Goal: Transaction & Acquisition: Obtain resource

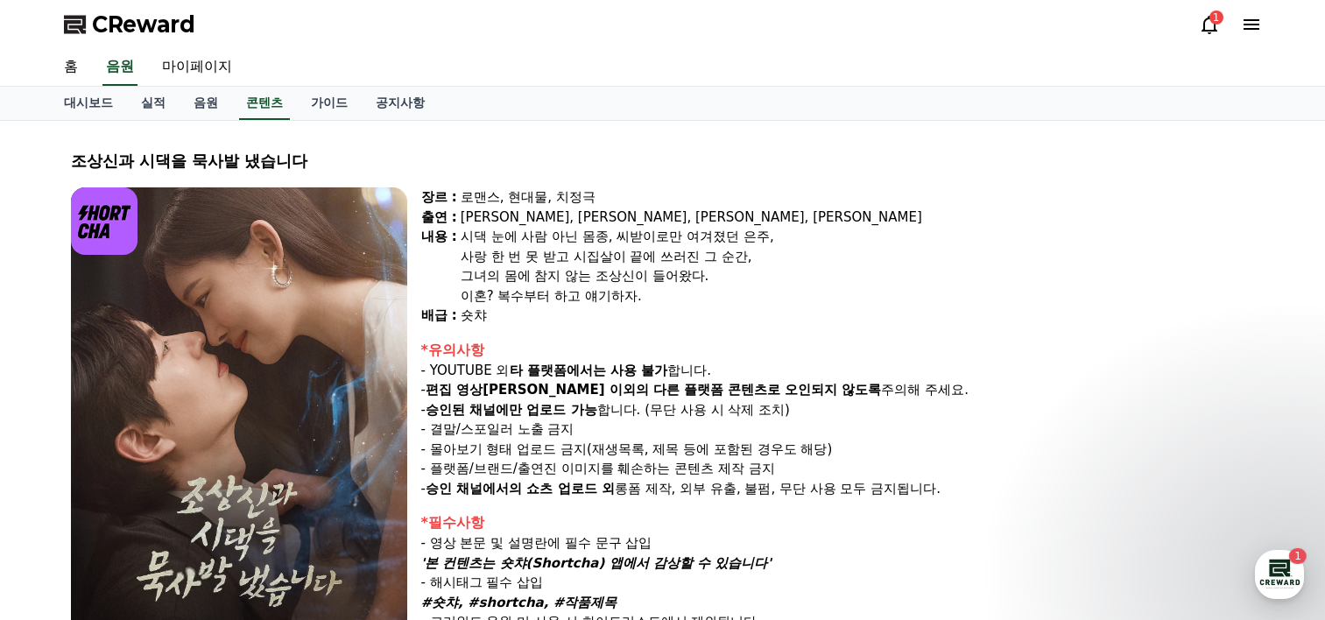
select select
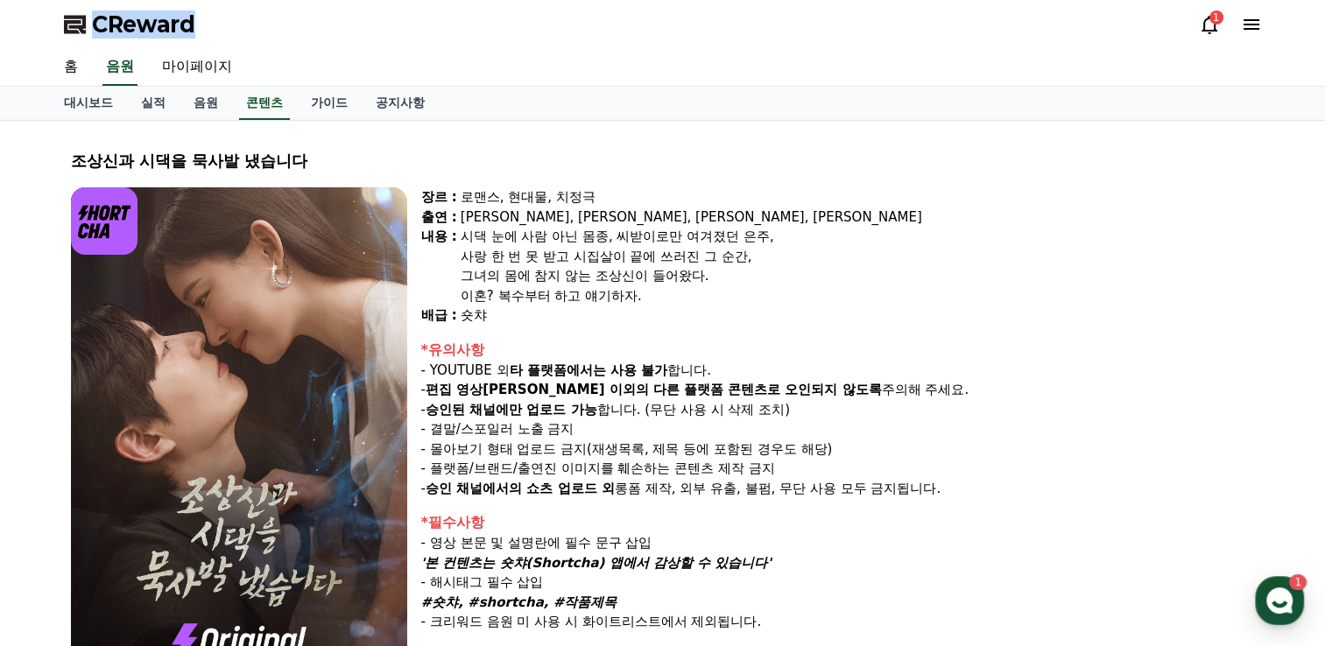
drag, startPoint x: 194, startPoint y: 30, endPoint x: 91, endPoint y: 32, distance: 103.4
click at [91, 32] on div "CReward 1" at bounding box center [663, 24] width 1226 height 49
copy span "CReward"
click at [208, 105] on link "음원" at bounding box center [206, 103] width 53 height 33
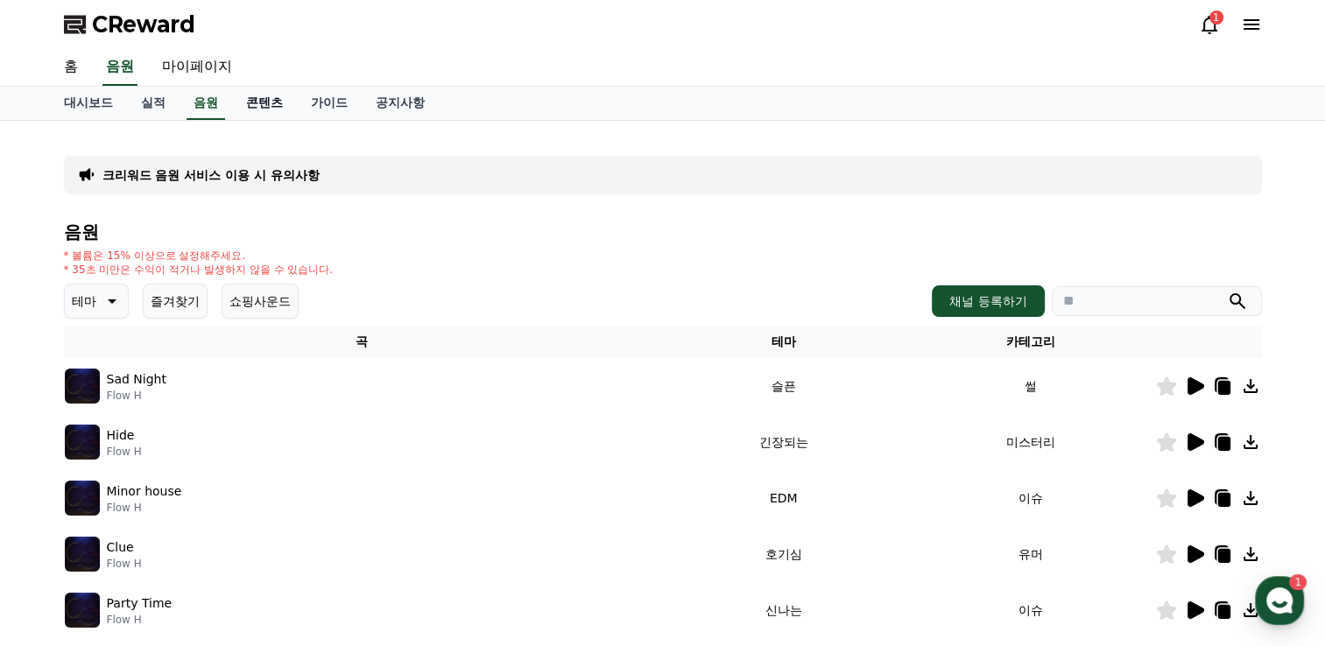
click at [267, 101] on link "콘텐츠" at bounding box center [264, 103] width 65 height 33
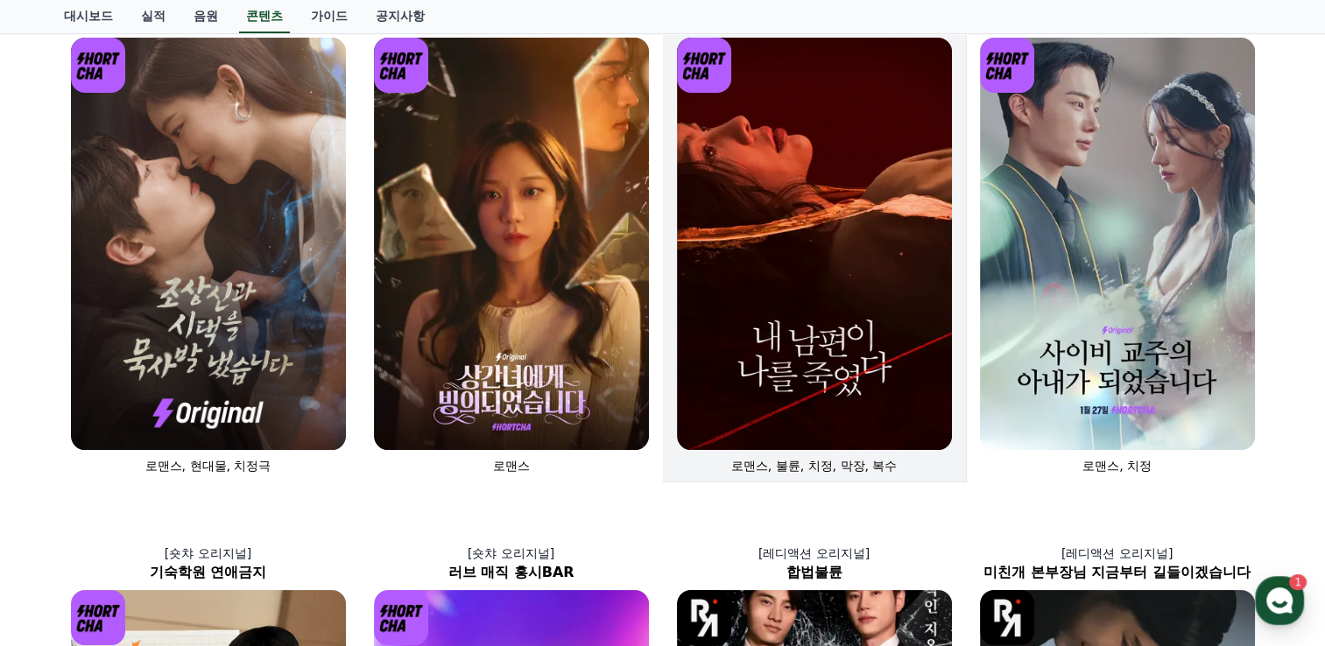
scroll to position [175, 0]
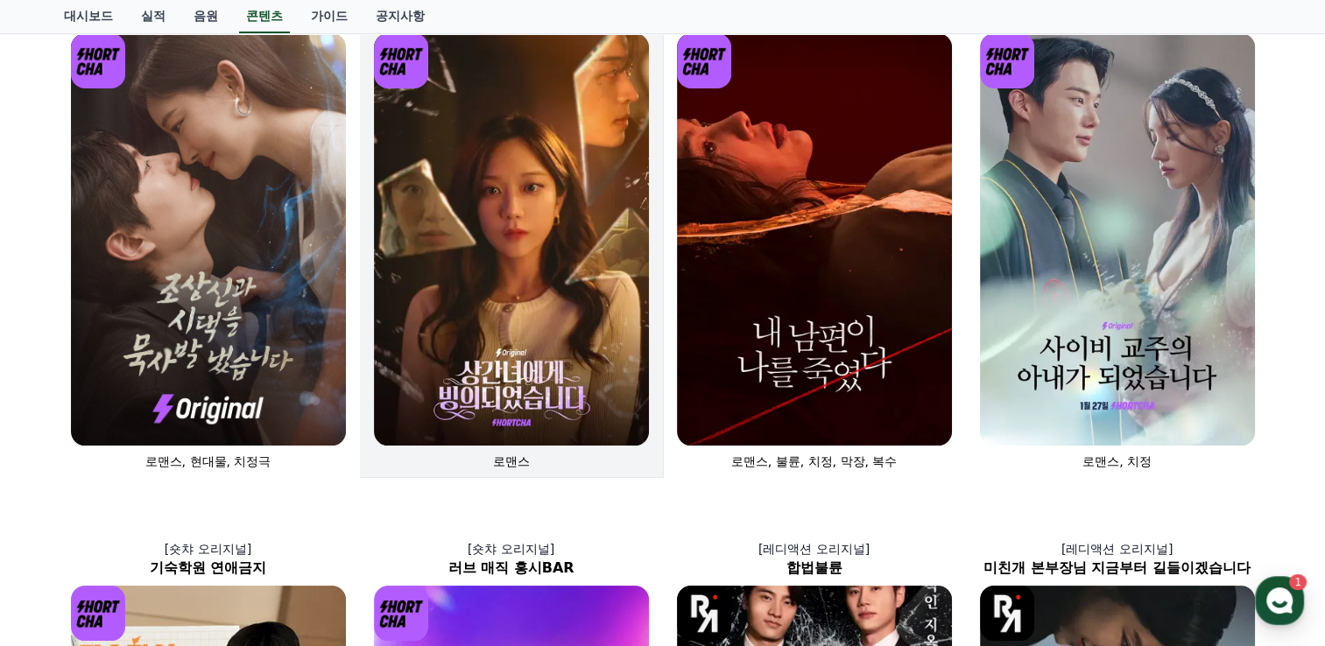
click at [571, 201] on img at bounding box center [511, 239] width 275 height 412
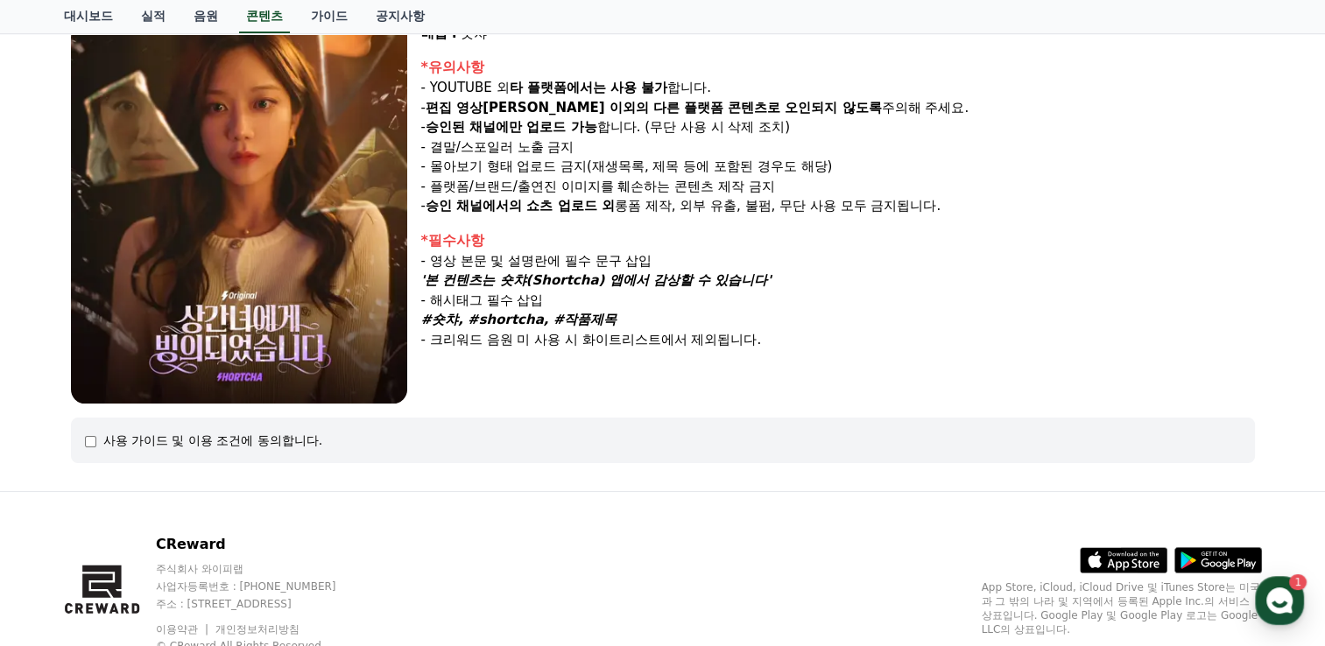
scroll to position [324, 0]
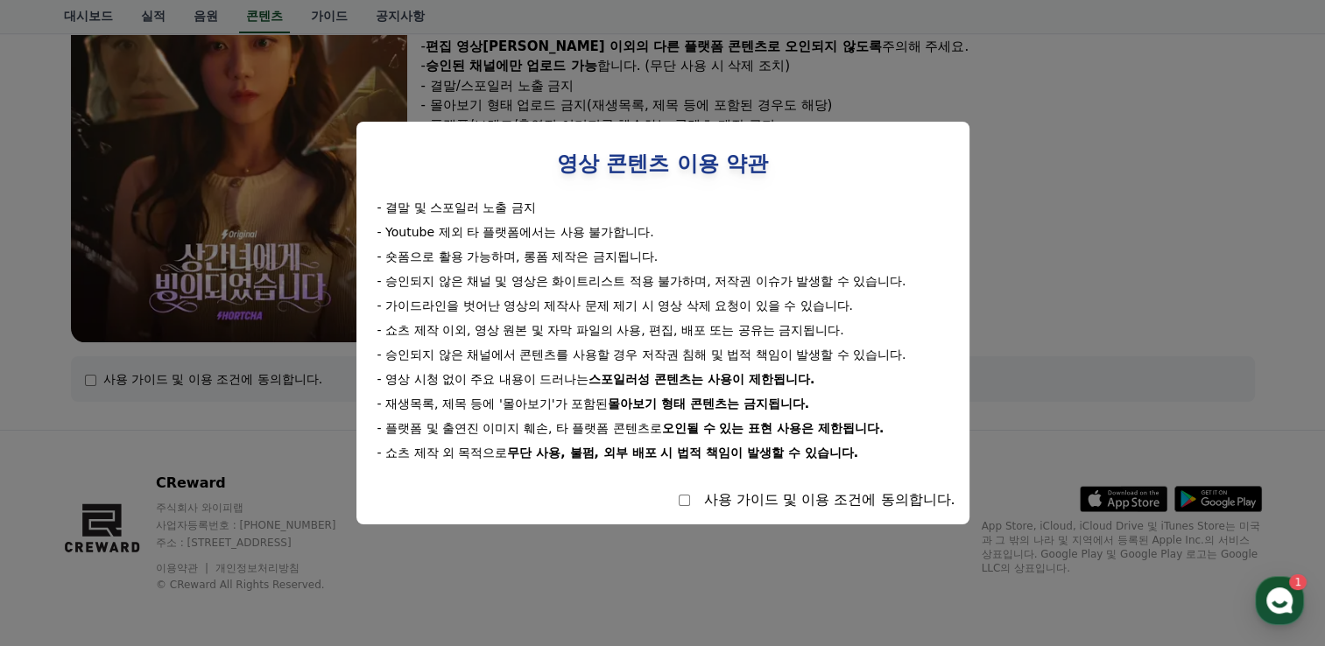
select select
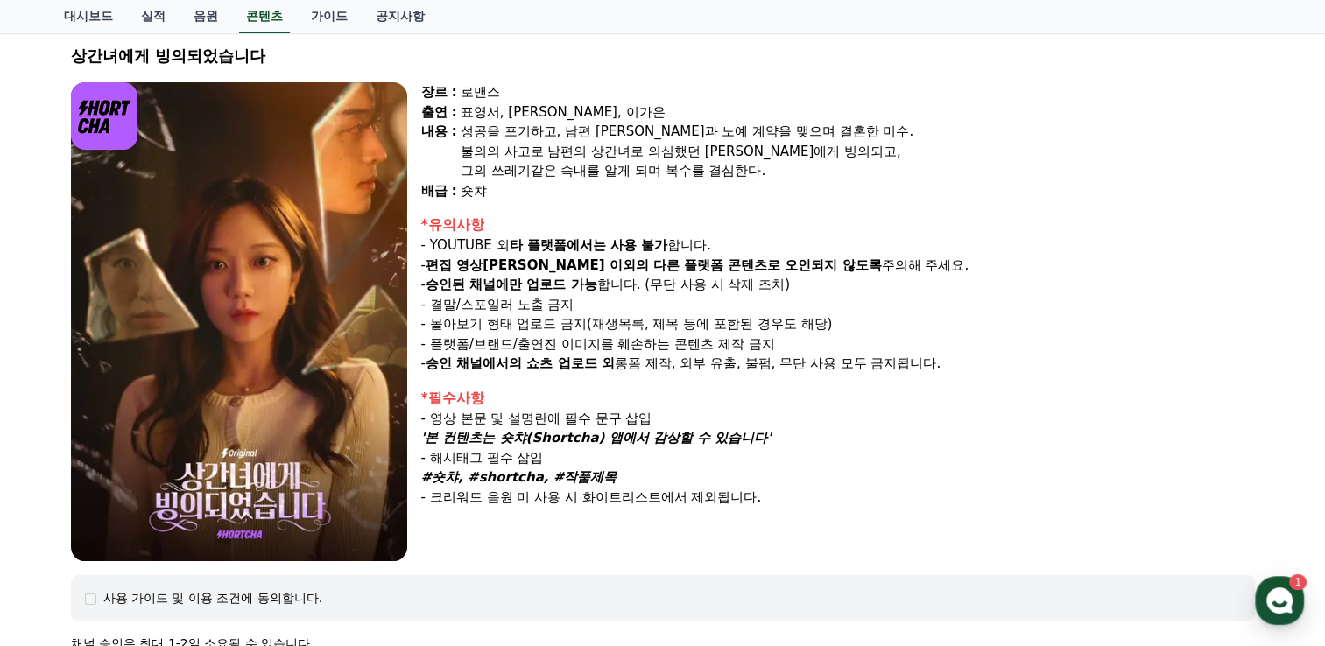
scroll to position [0, 0]
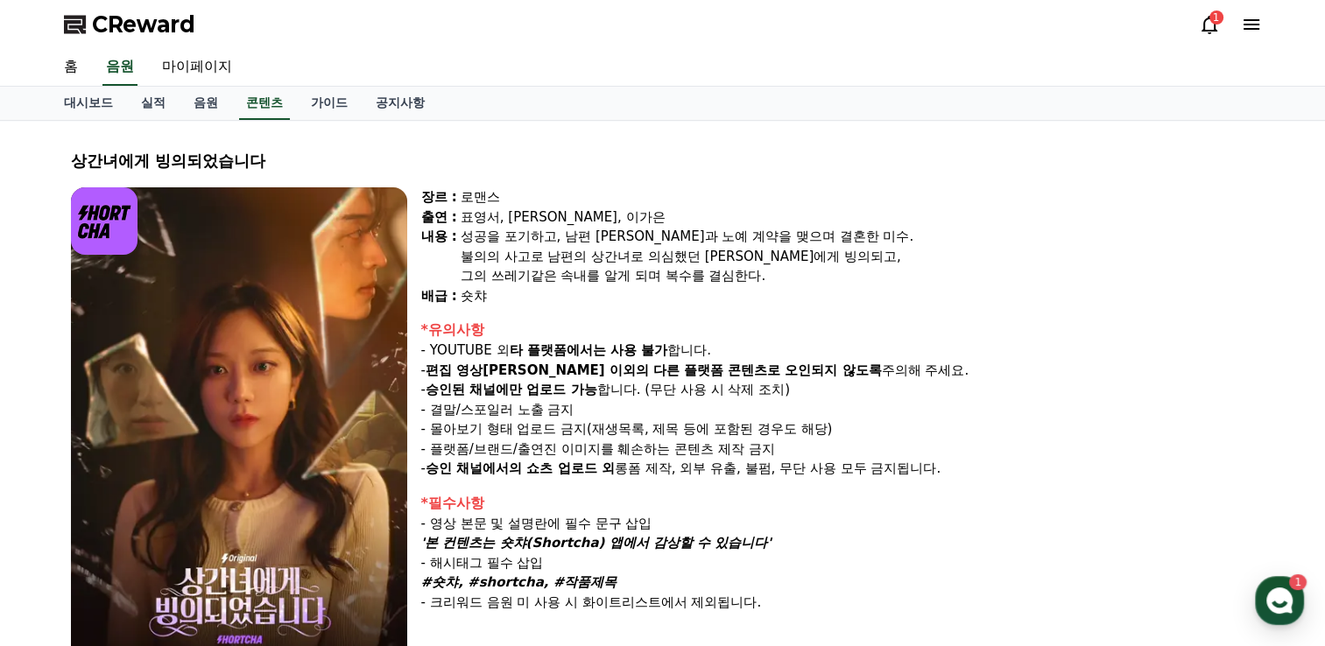
click at [275, 299] on img at bounding box center [239, 426] width 336 height 479
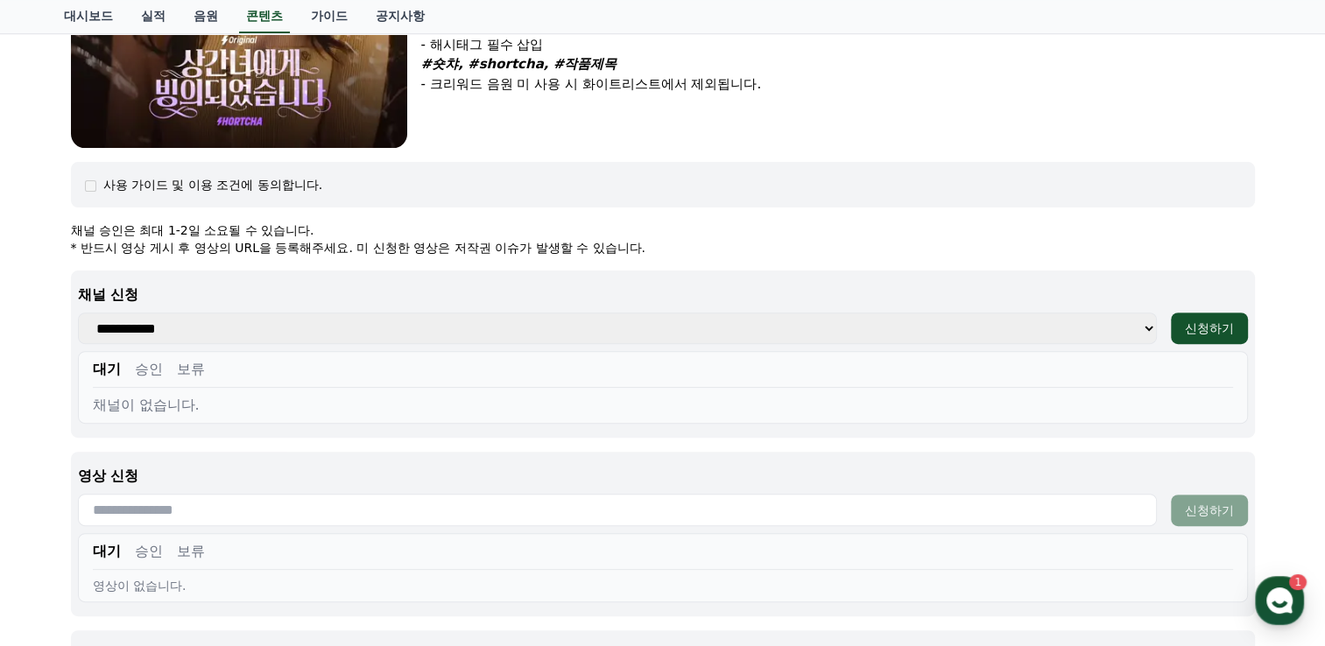
scroll to position [613, 0]
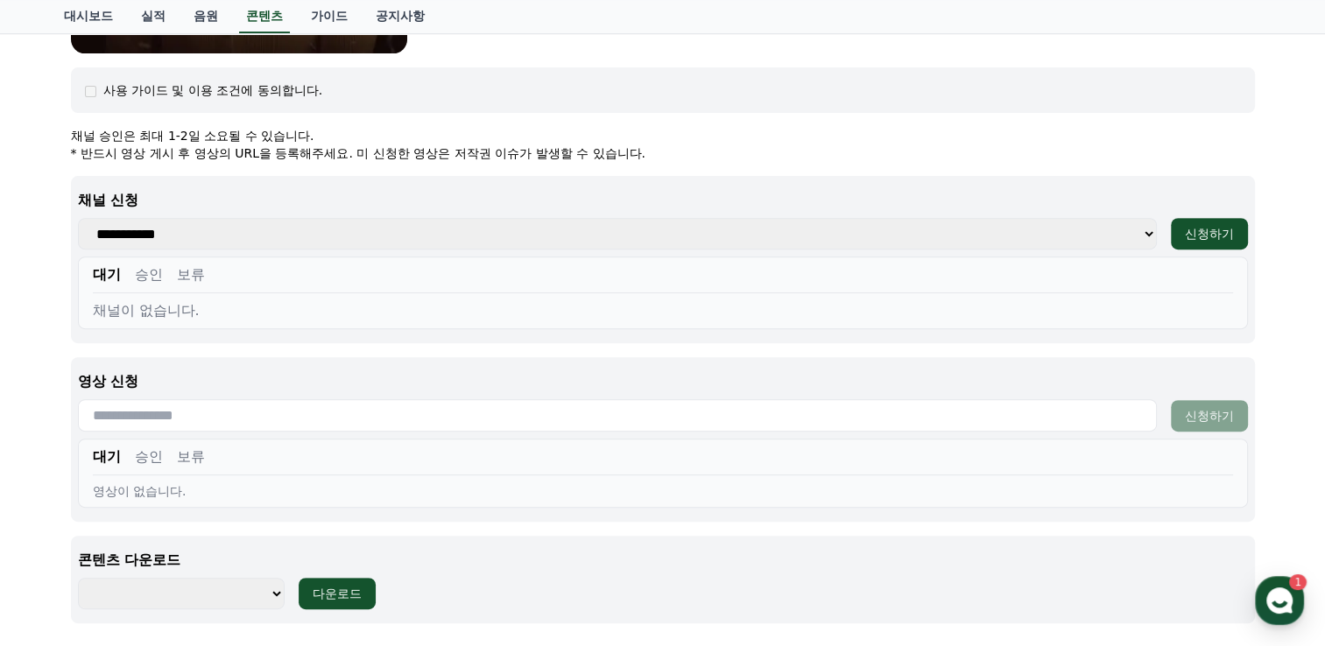
click at [504, 234] on select "**********" at bounding box center [617, 234] width 1079 height 32
select select "**********"
click at [78, 218] on select "**********" at bounding box center [617, 234] width 1079 height 32
click at [1217, 234] on div "신청하기" at bounding box center [1209, 234] width 49 height 18
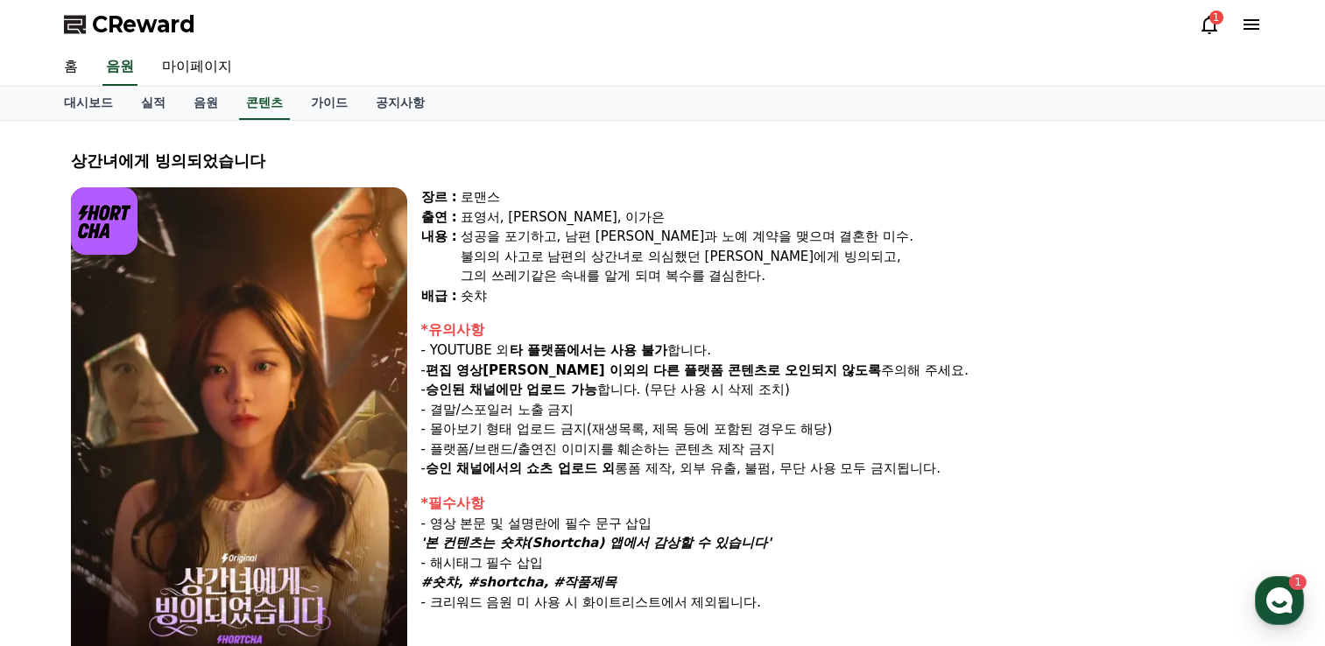
select select
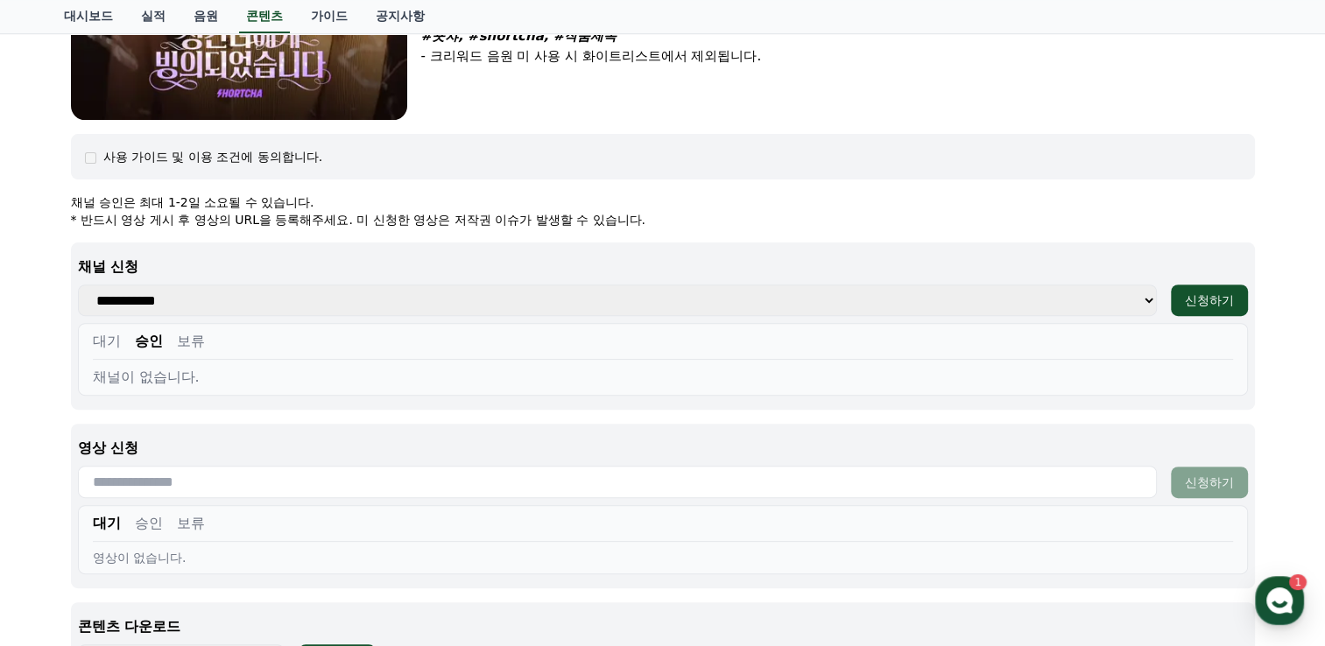
scroll to position [587, 0]
